Goal: Use online tool/utility: Utilize a website feature to perform a specific function

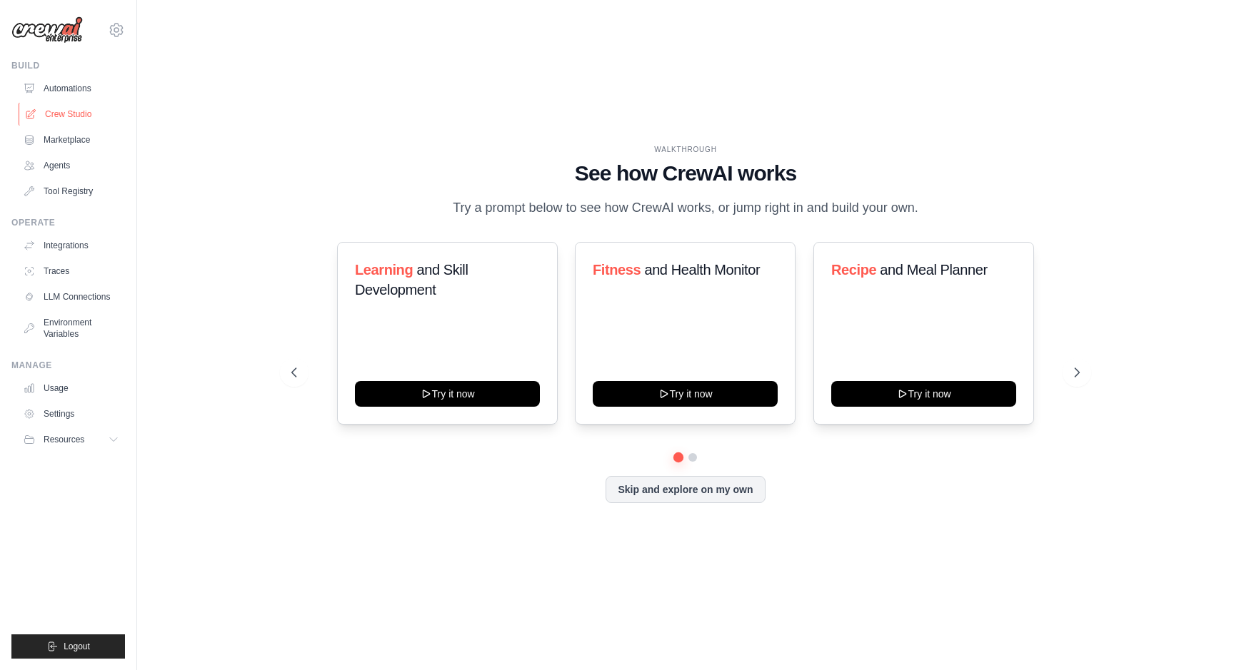
click at [67, 112] on link "Crew Studio" at bounding box center [73, 114] width 108 height 23
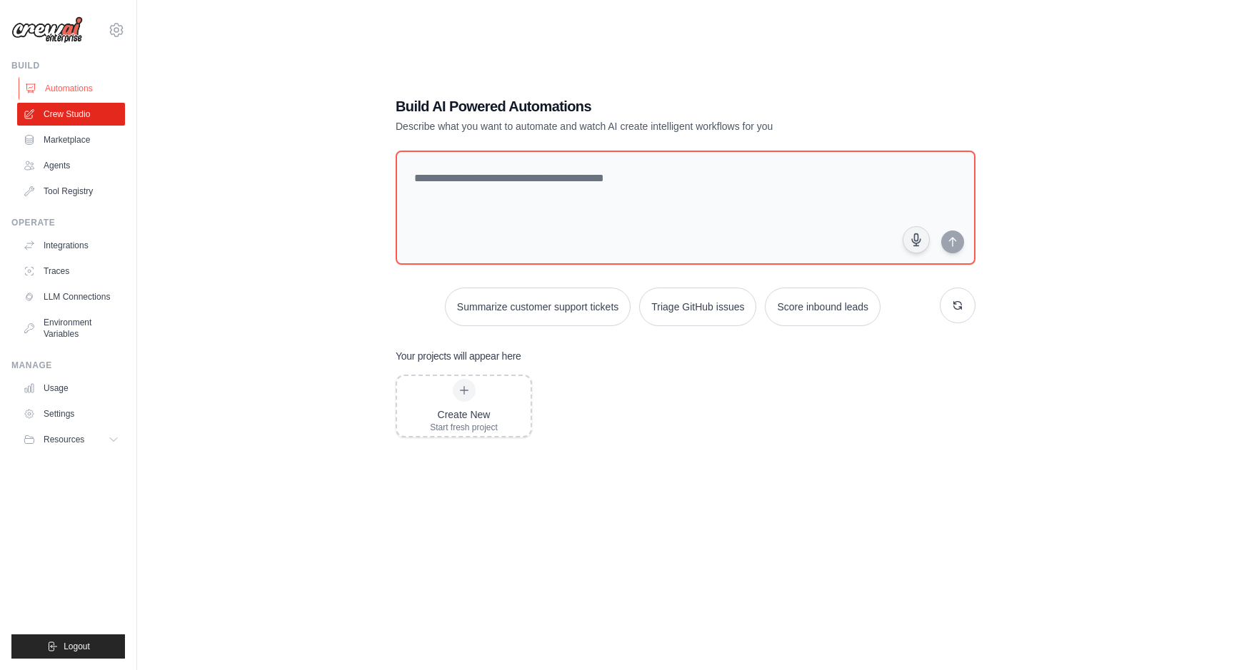
click at [66, 89] on link "Automations" at bounding box center [73, 88] width 108 height 23
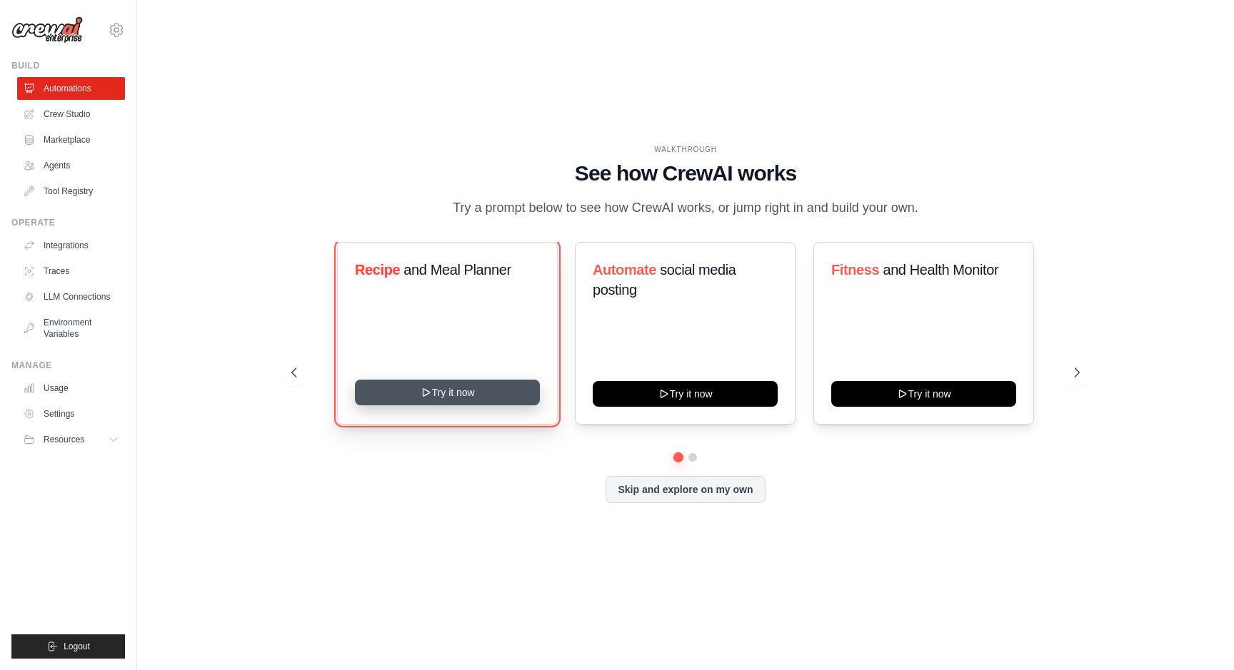
click at [440, 403] on button "Try it now" at bounding box center [447, 393] width 185 height 26
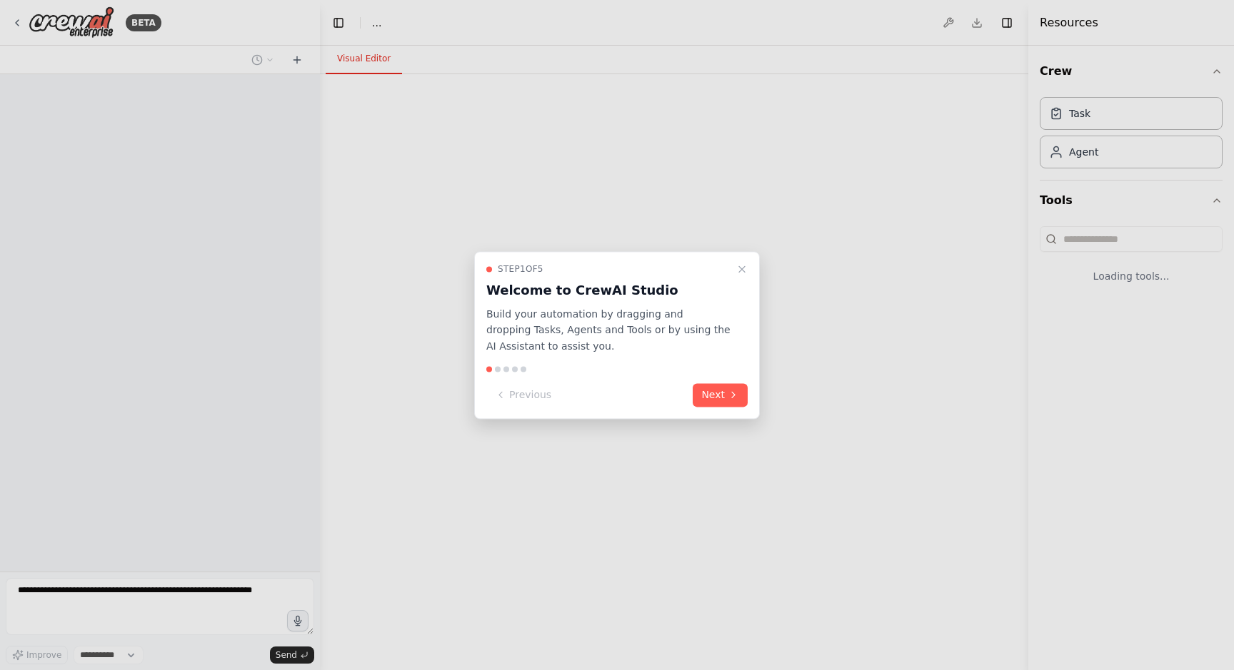
select select "****"
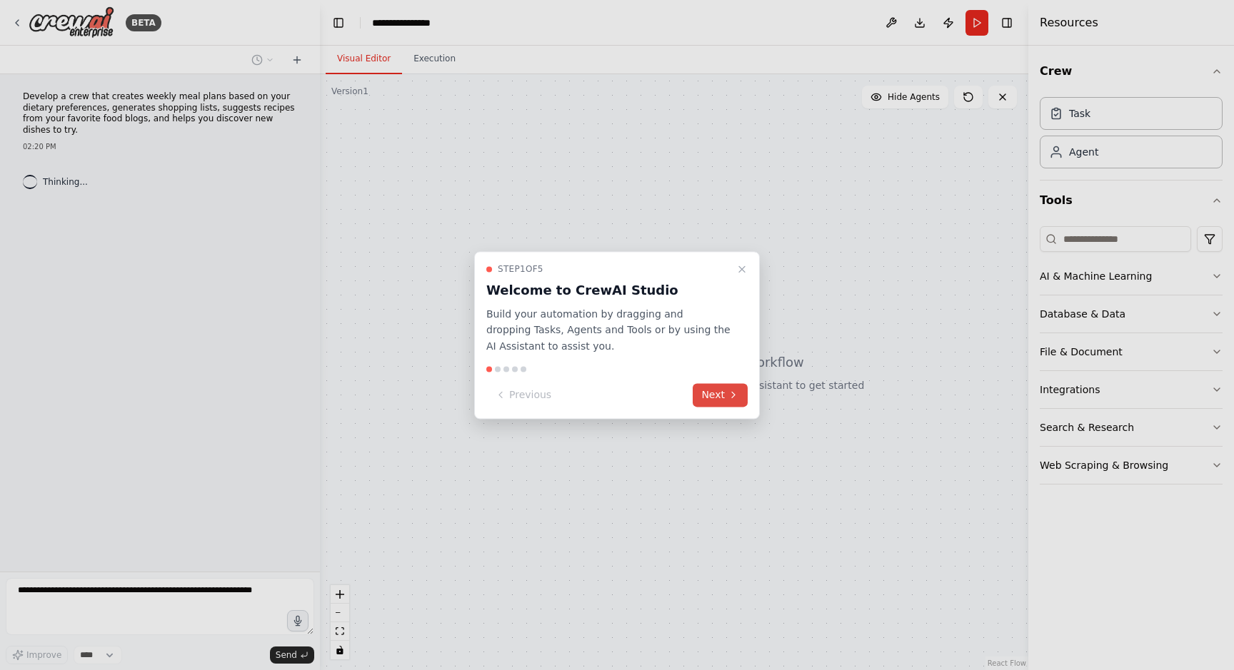
click at [706, 403] on button "Next" at bounding box center [720, 395] width 55 height 24
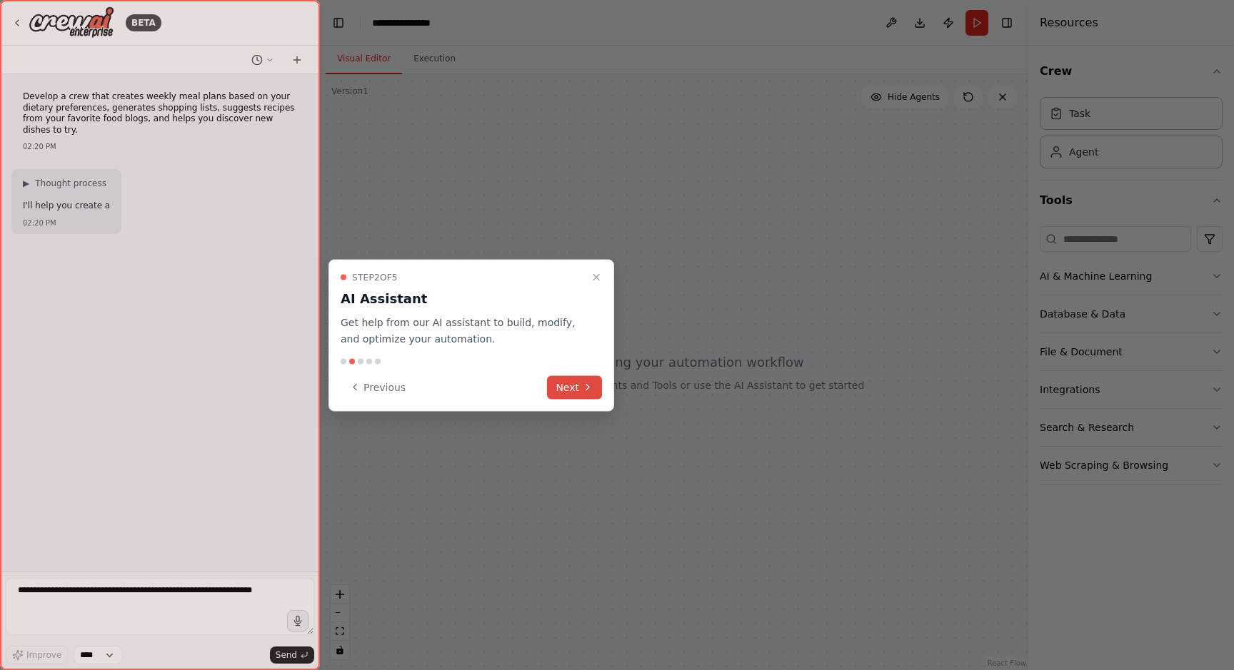
click at [577, 391] on button "Next" at bounding box center [574, 388] width 55 height 24
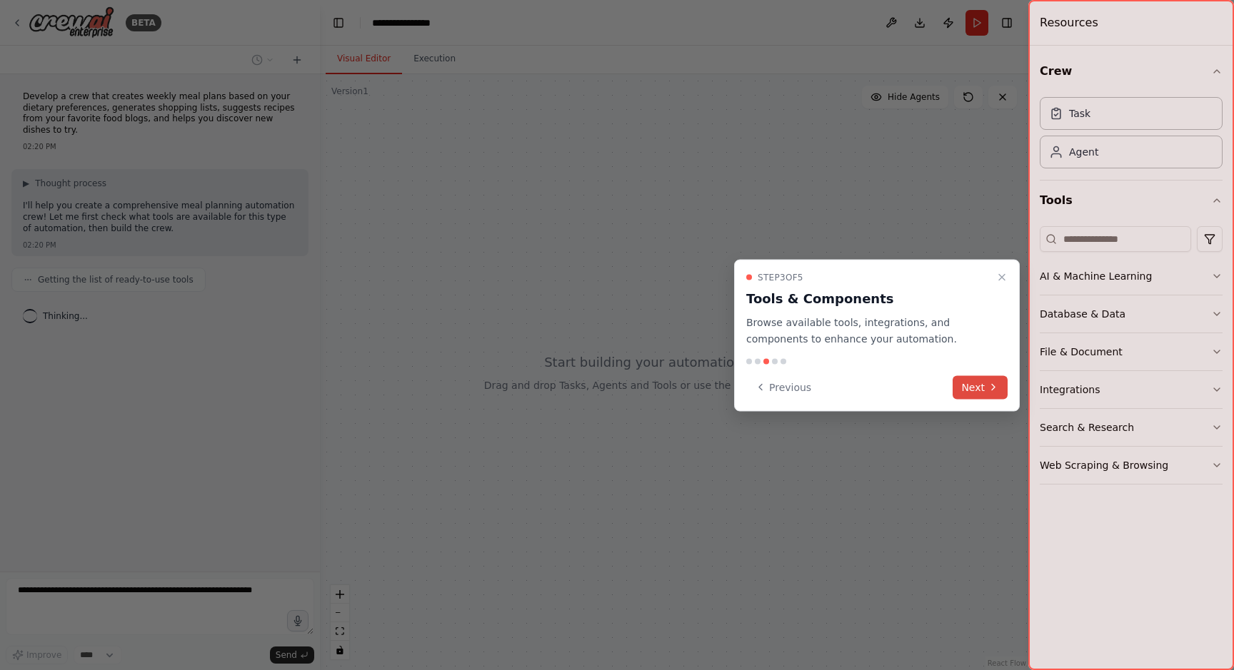
click at [987, 390] on icon at bounding box center [992, 387] width 11 height 11
